Goal: Task Accomplishment & Management: Use online tool/utility

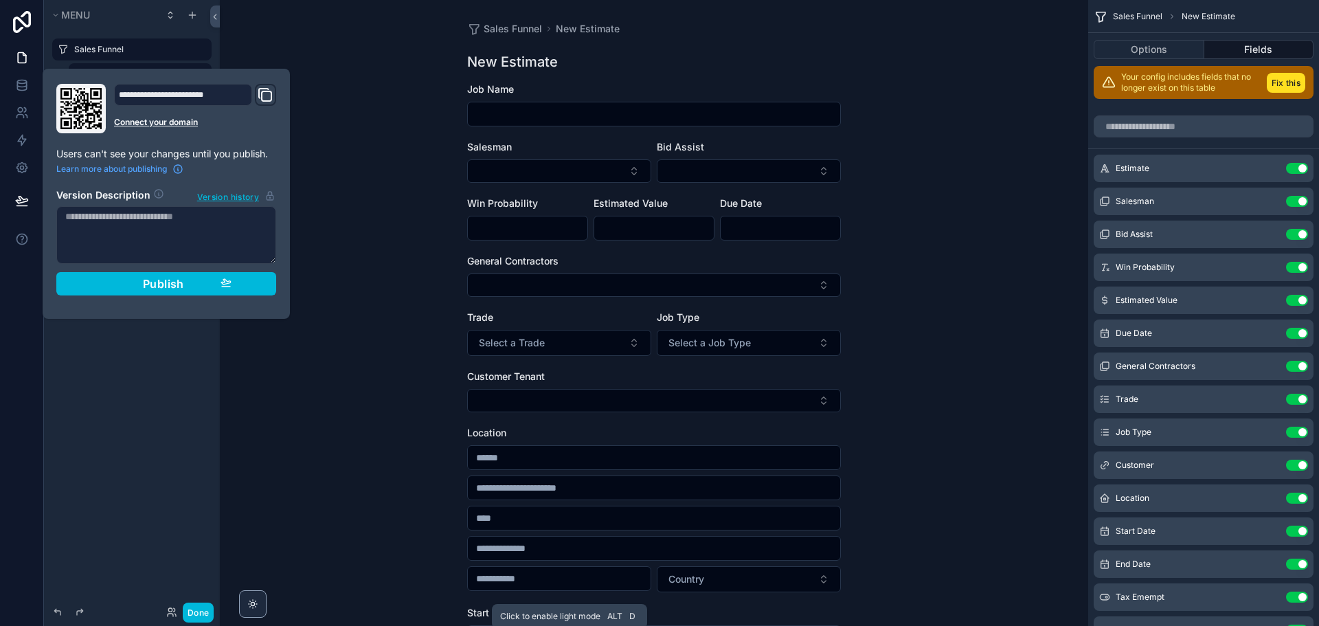
click at [28, 78] on link at bounding box center [21, 84] width 43 height 27
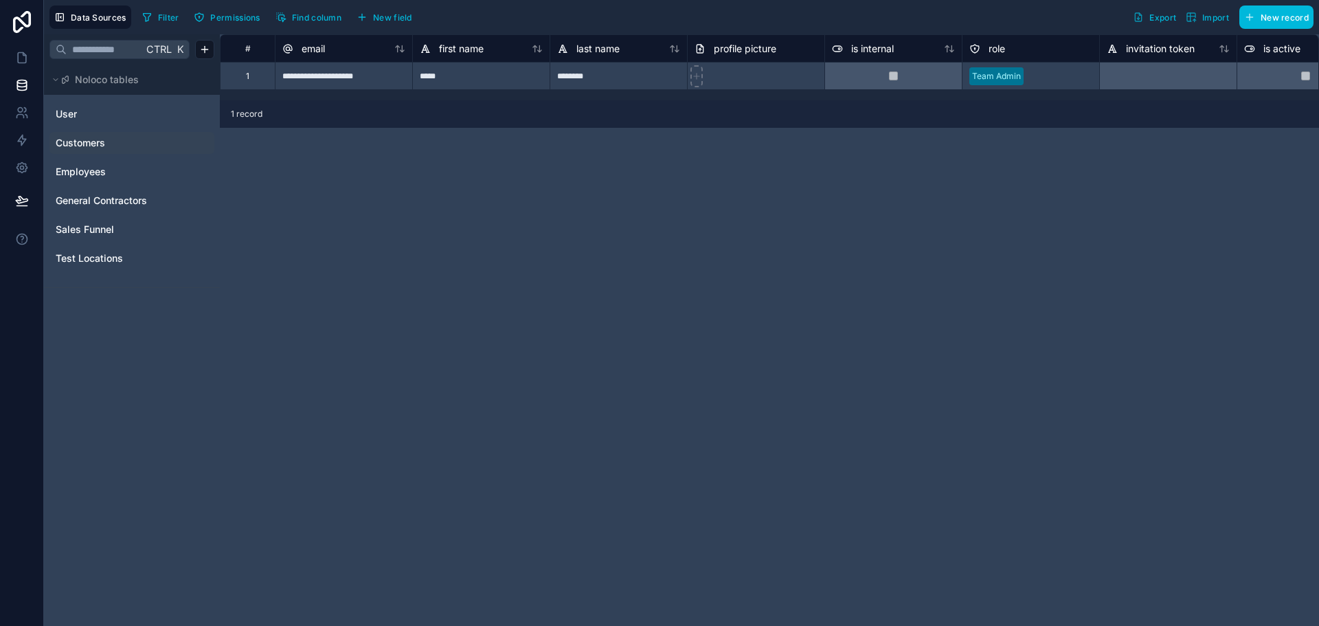
click at [88, 142] on span "Customers" at bounding box center [80, 143] width 49 height 14
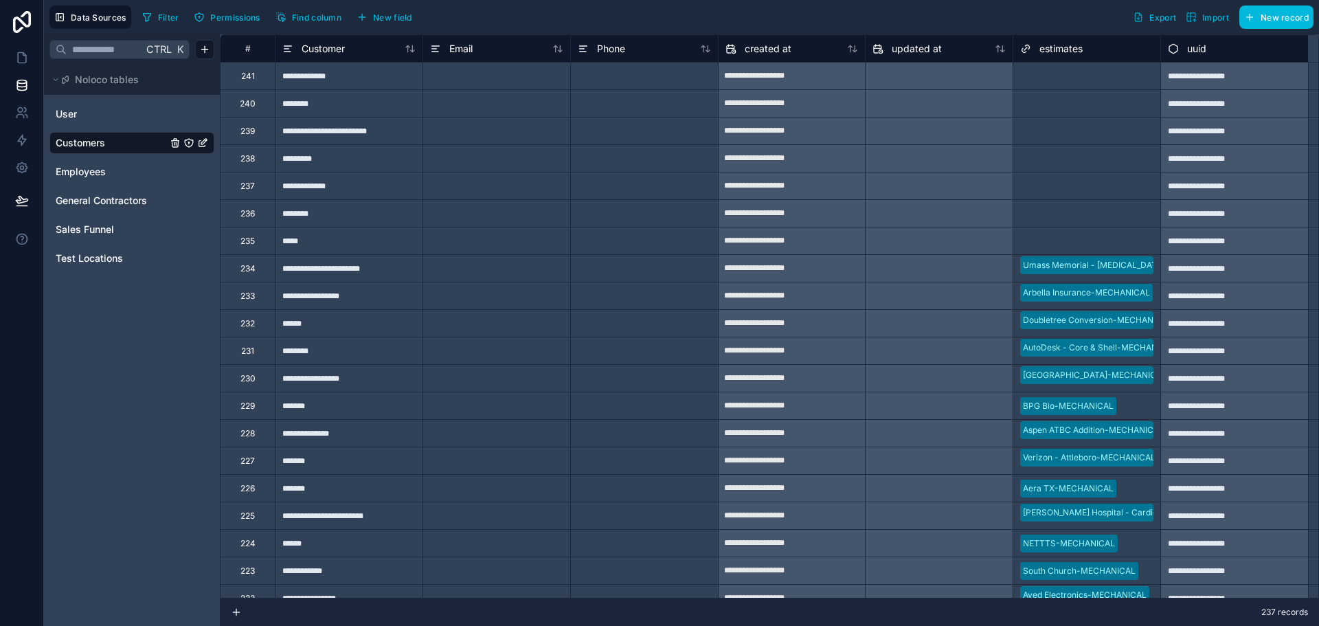
click at [1153, 16] on span "Export" at bounding box center [1162, 17] width 27 height 10
